Goal: Find specific page/section: Find specific page/section

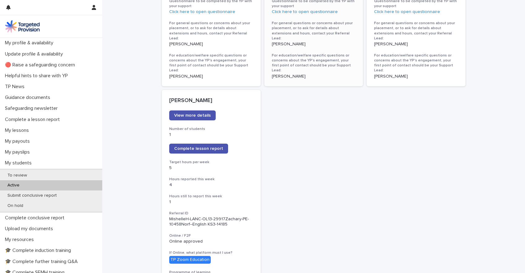
scroll to position [444, 0]
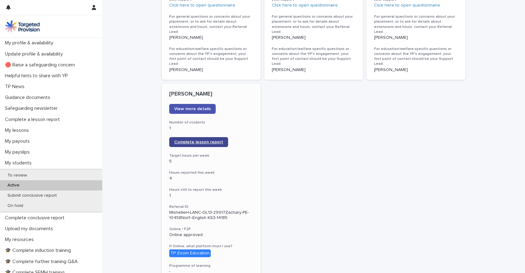
click at [203, 140] on span "Complete lesson report" at bounding box center [198, 142] width 49 height 4
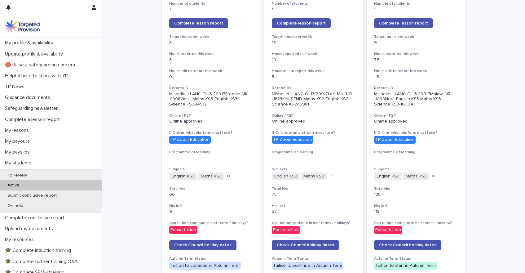
scroll to position [136, 0]
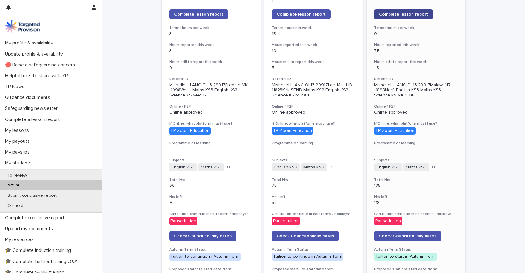
click at [406, 15] on span "Complete lesson report" at bounding box center [403, 14] width 49 height 4
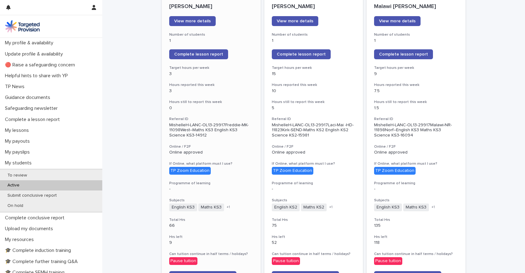
scroll to position [96, 0]
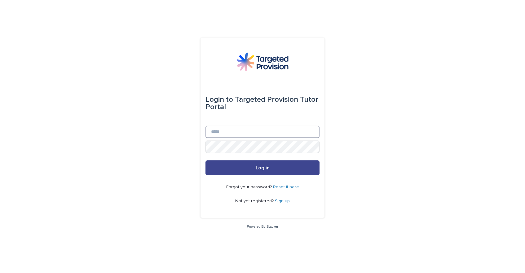
type input "**********"
click at [256, 167] on span "Log in" at bounding box center [262, 167] width 14 height 5
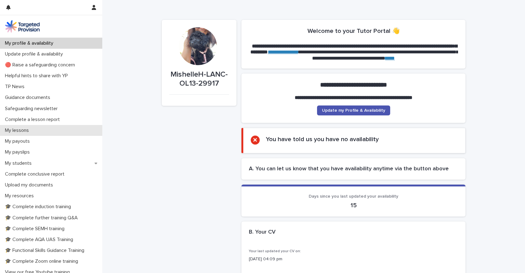
click at [29, 130] on p "My lessons" at bounding box center [17, 130] width 31 height 6
